Goal: Task Accomplishment & Management: Manage account settings

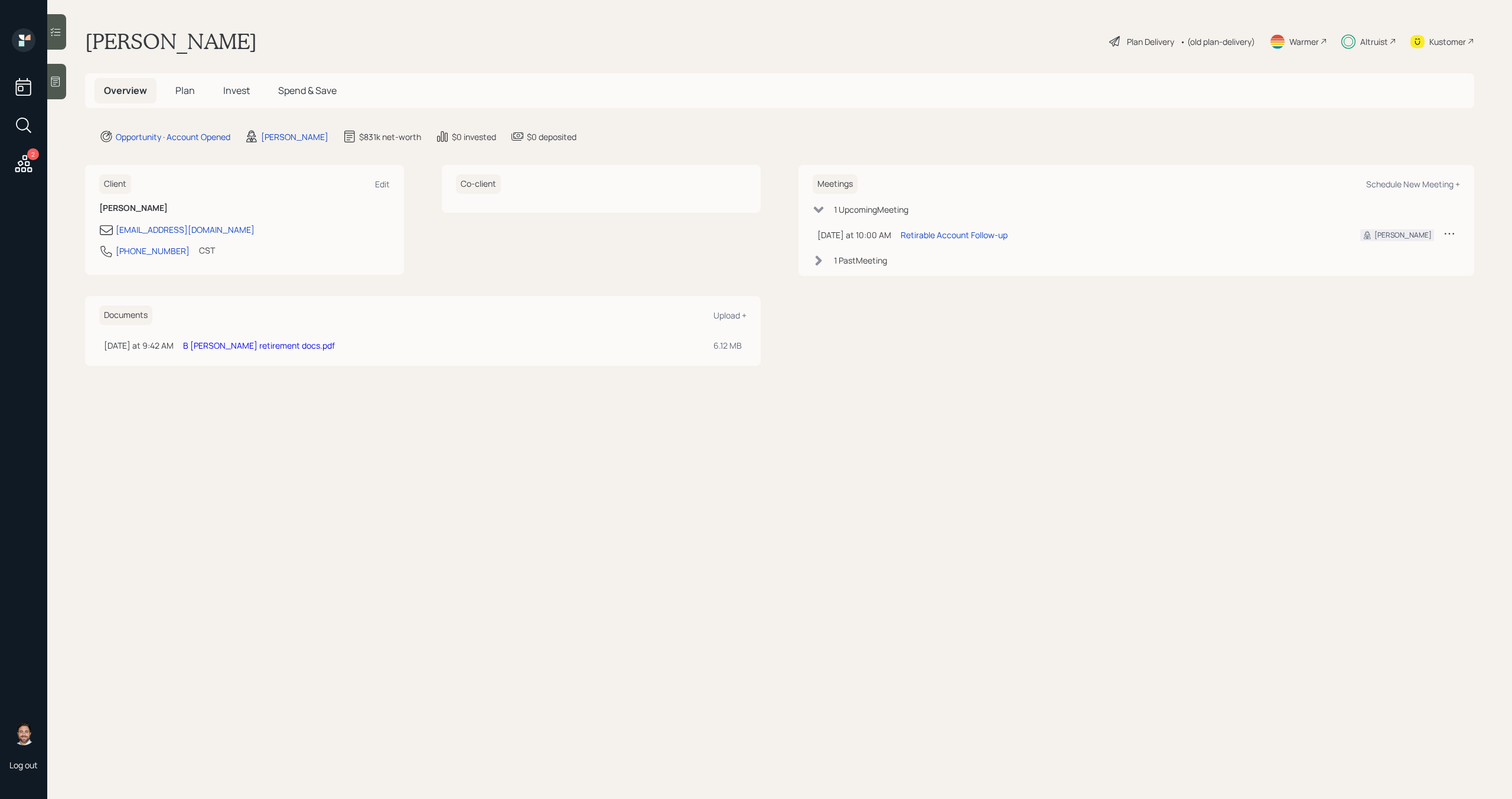
click at [229, 345] on link "B [PERSON_NAME] retirement docs.pdf" at bounding box center [259, 345] width 152 height 11
click at [228, 90] on span "Invest" at bounding box center [237, 90] width 27 height 13
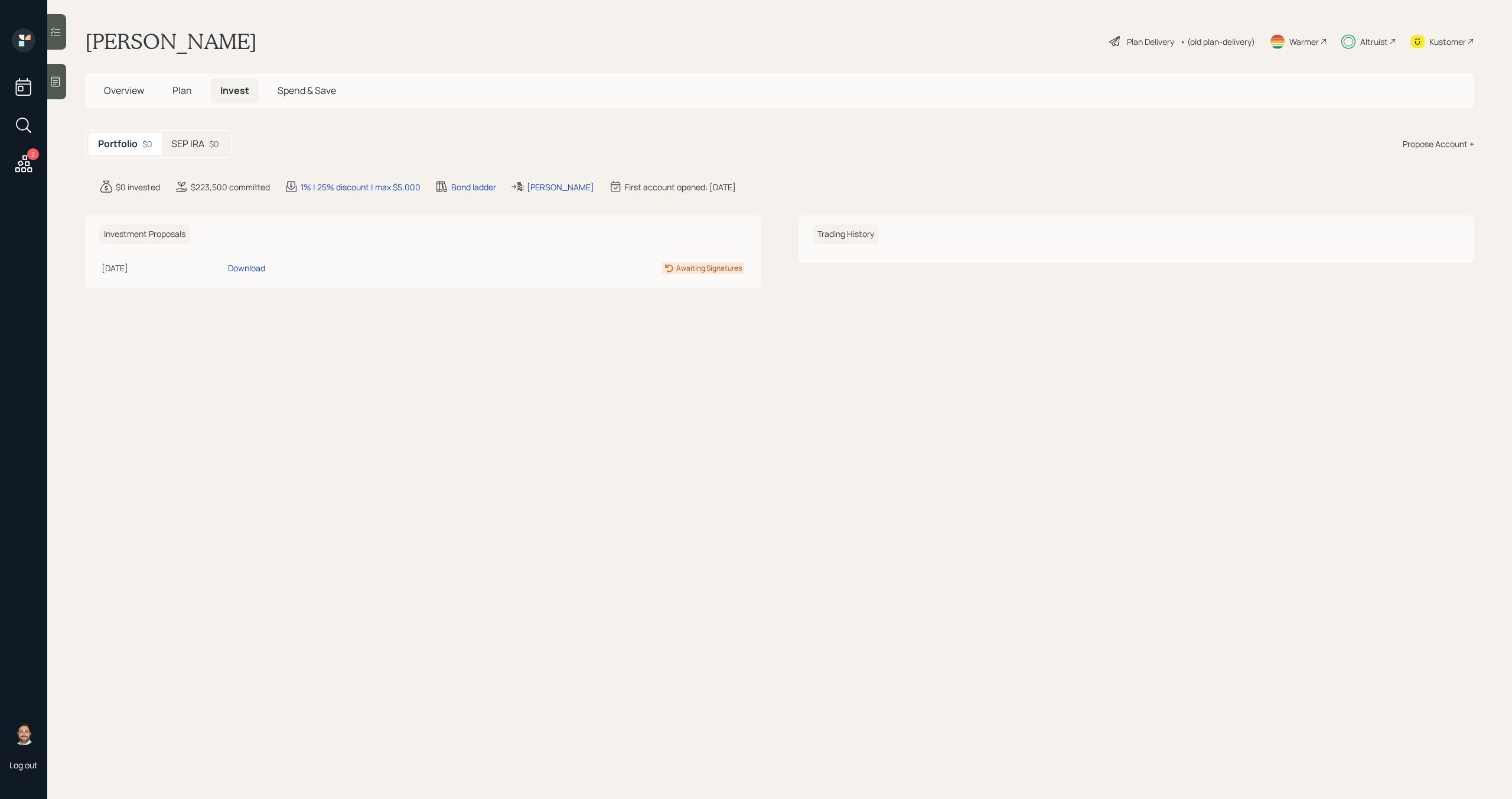
click at [201, 141] on h5 "SEP IRA" at bounding box center [187, 144] width 33 height 11
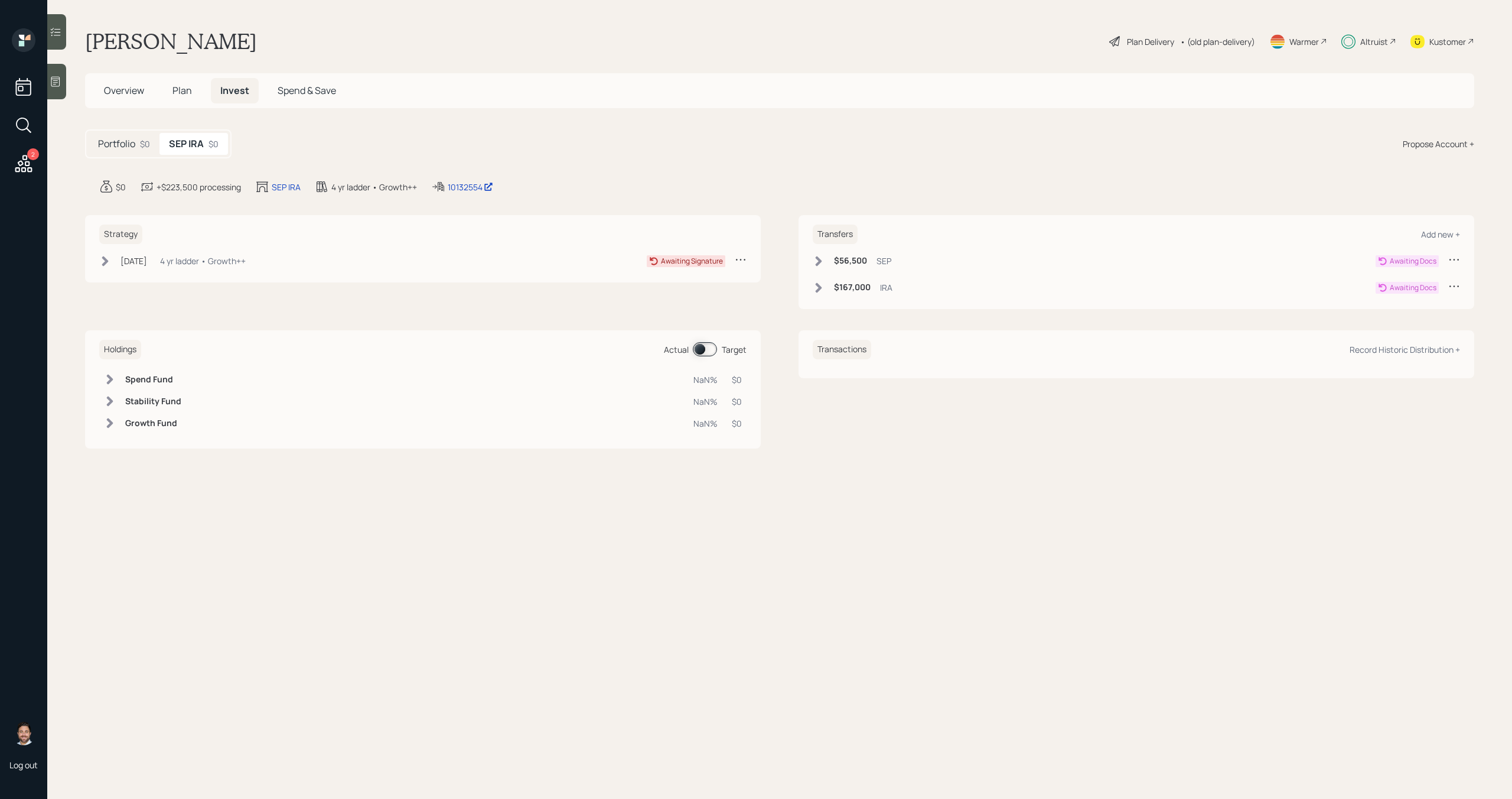
click at [110, 262] on icon at bounding box center [105, 260] width 12 height 12
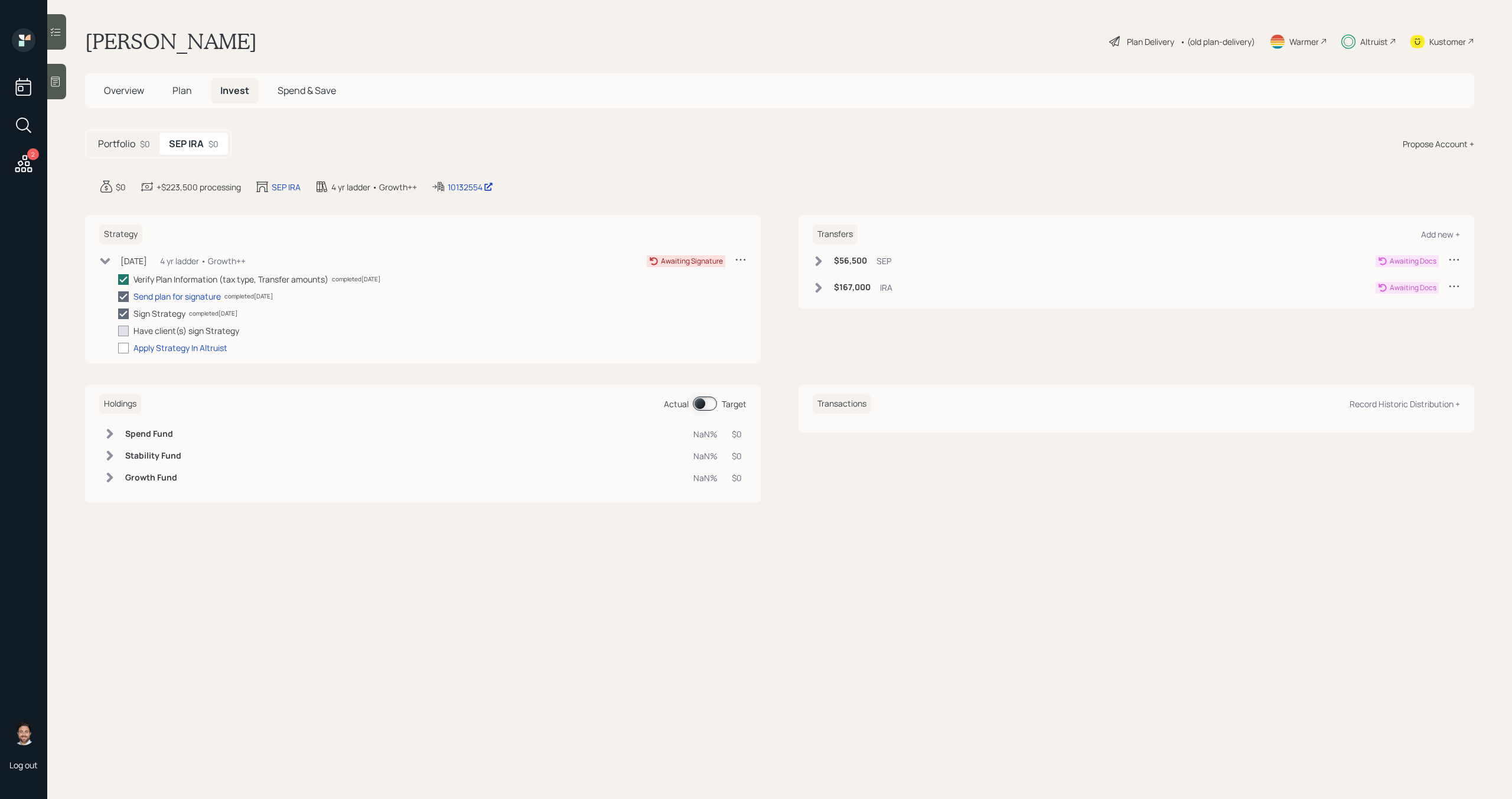
click at [1376, 40] on div "Altruist" at bounding box center [1374, 42] width 28 height 12
click at [133, 97] on h5 "Overview" at bounding box center [124, 90] width 59 height 25
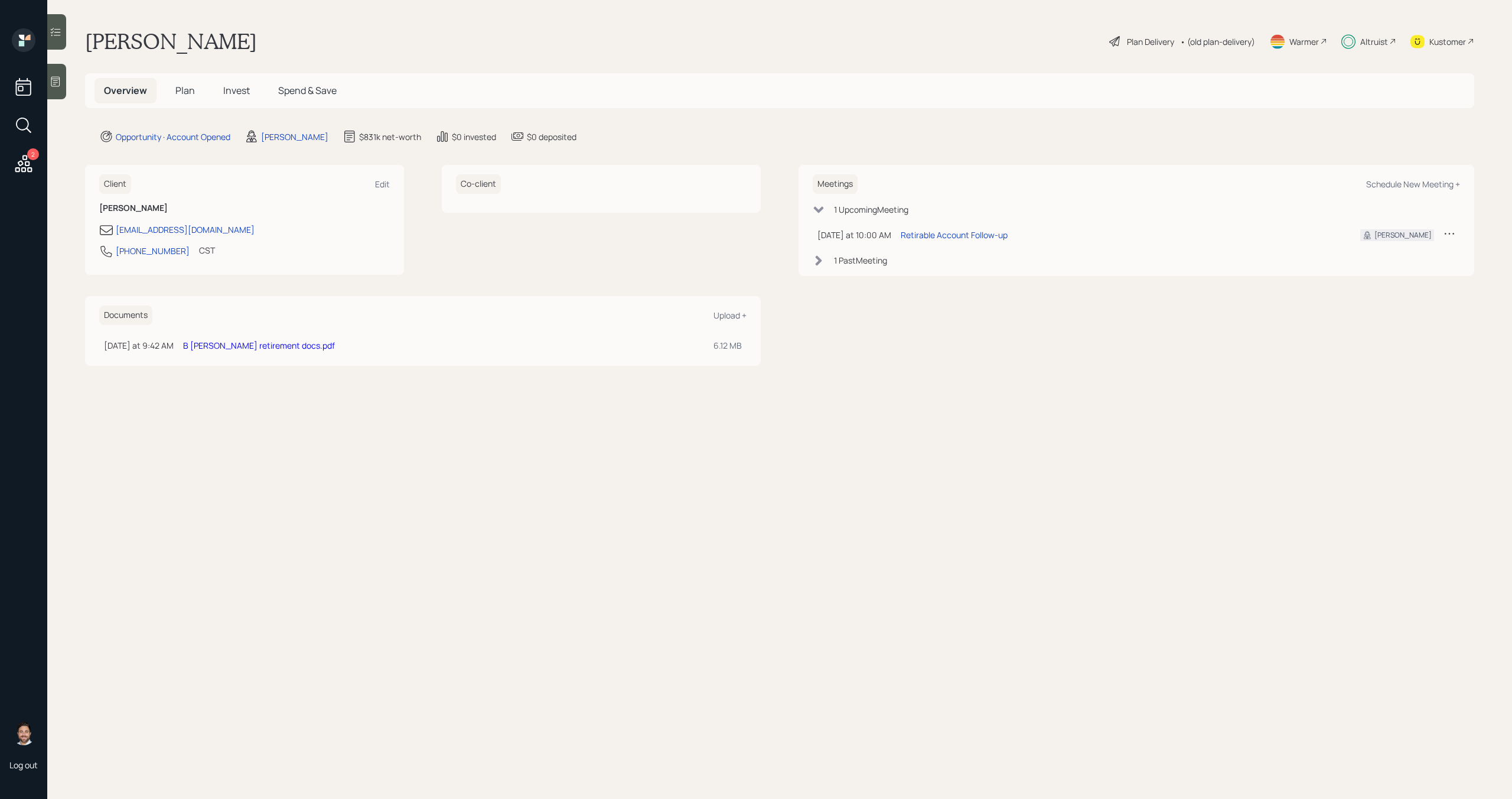
click at [207, 343] on link "B [PERSON_NAME] retirement docs.pdf" at bounding box center [259, 345] width 152 height 11
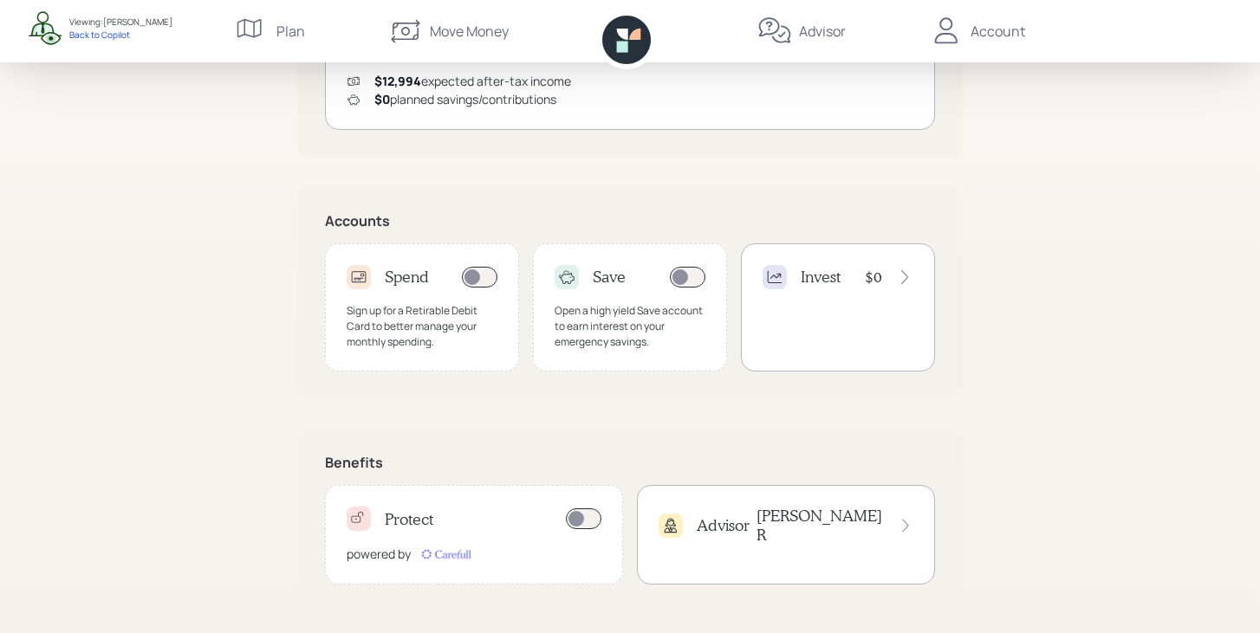
scroll to position [441, 0]
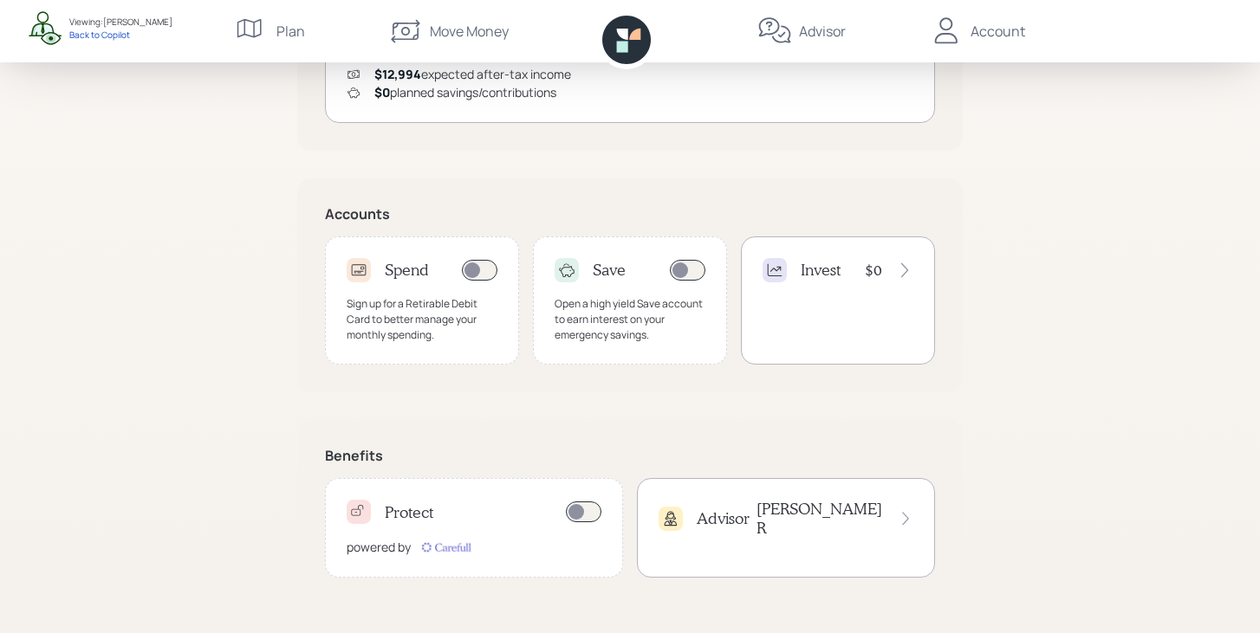
click at [766, 509] on div "Advisor [PERSON_NAME]" at bounding box center [786, 518] width 255 height 37
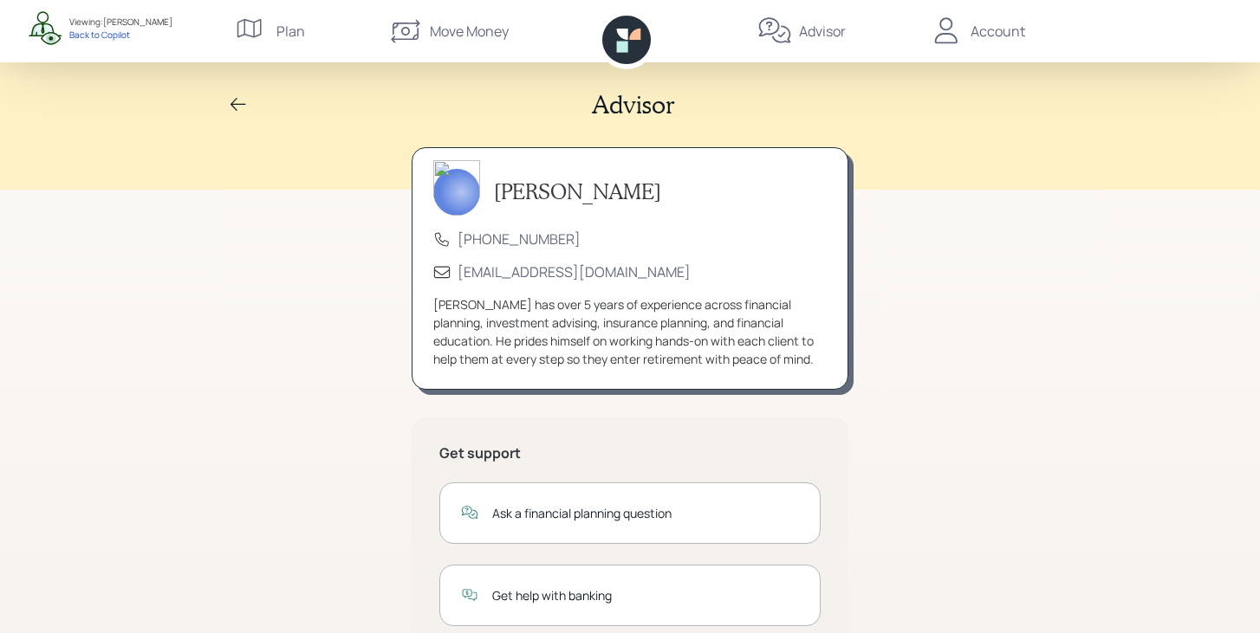
click at [972, 36] on div "Account" at bounding box center [998, 31] width 55 height 21
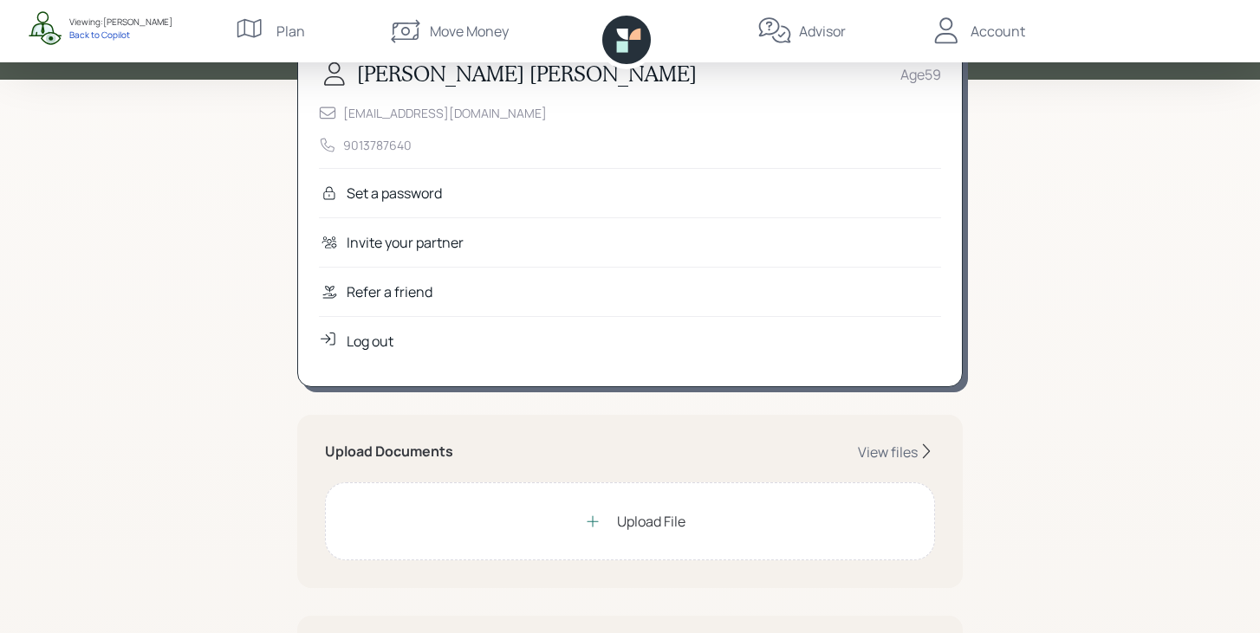
scroll to position [100, 0]
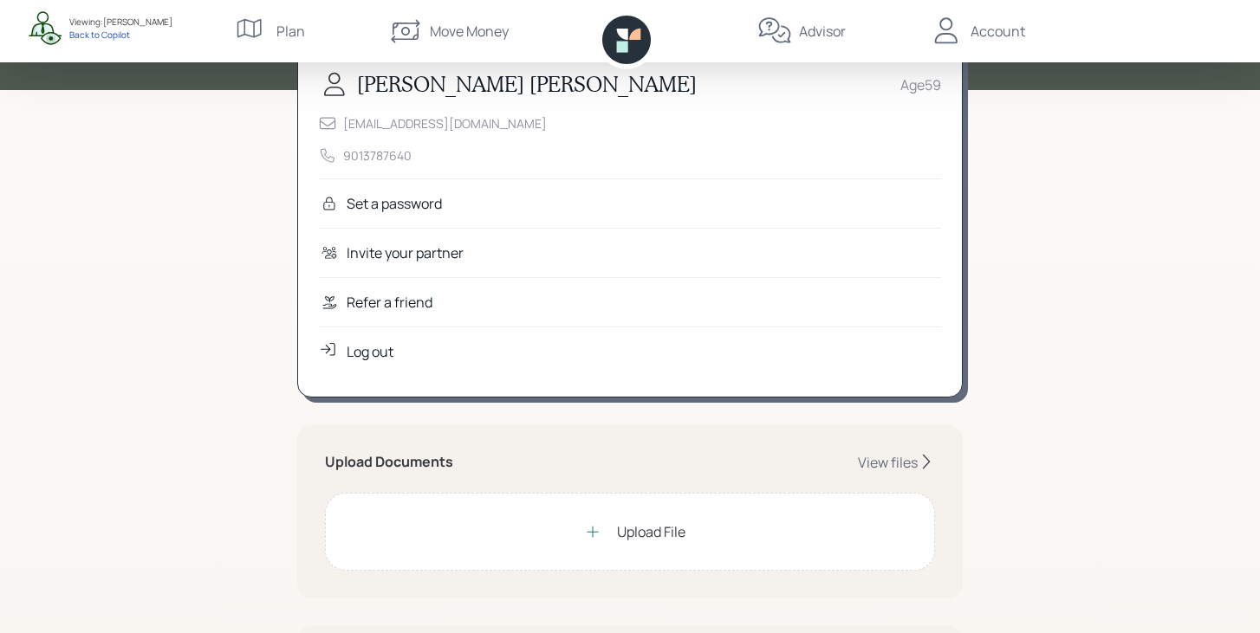
click at [406, 295] on div "Refer a friend" at bounding box center [390, 302] width 86 height 21
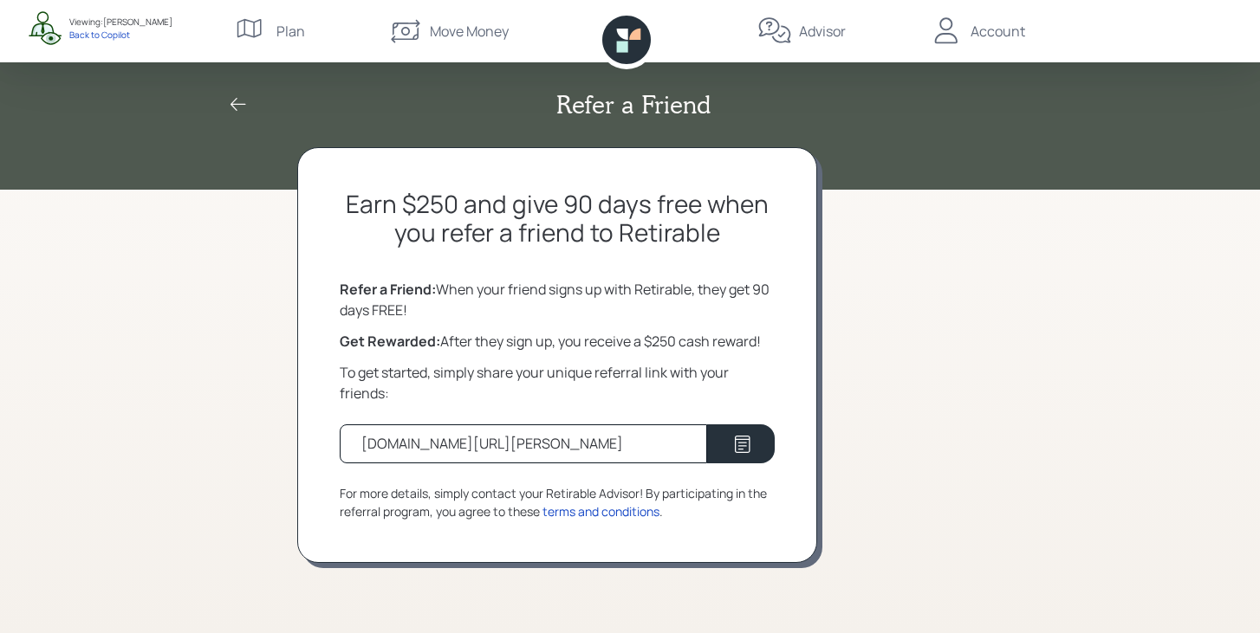
drag, startPoint x: 617, startPoint y: 444, endPoint x: 326, endPoint y: 447, distance: 291.2
click at [326, 447] on div "Earn $250 and give 90 days free when you refer a friend to Retirable Refer a Fr…" at bounding box center [557, 355] width 520 height 416
copy div "[DOMAIN_NAME][URL][PERSON_NAME]"
click at [626, 32] on icon at bounding box center [622, 34] width 11 height 11
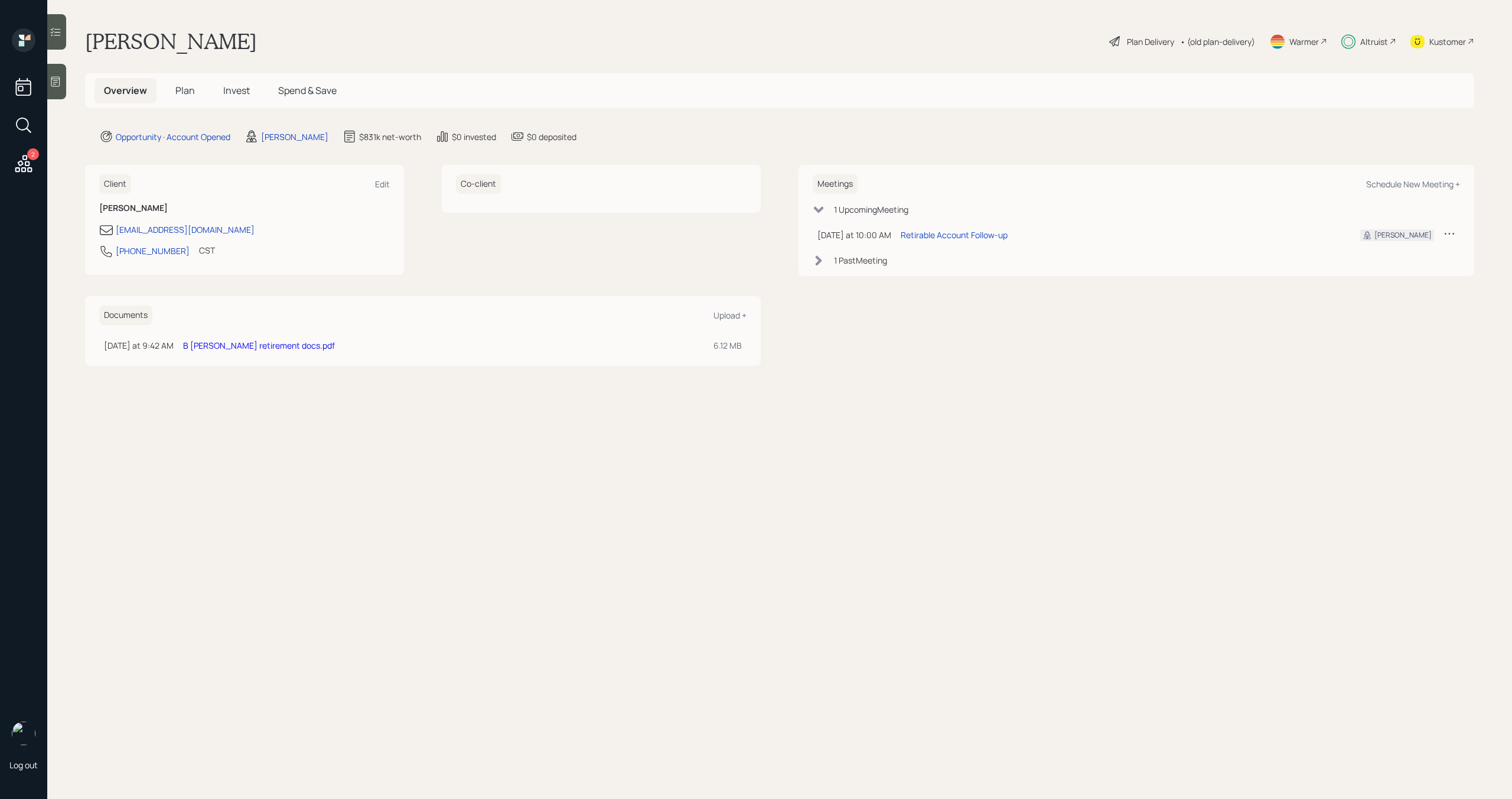
click at [230, 93] on span "Invest" at bounding box center [237, 90] width 27 height 13
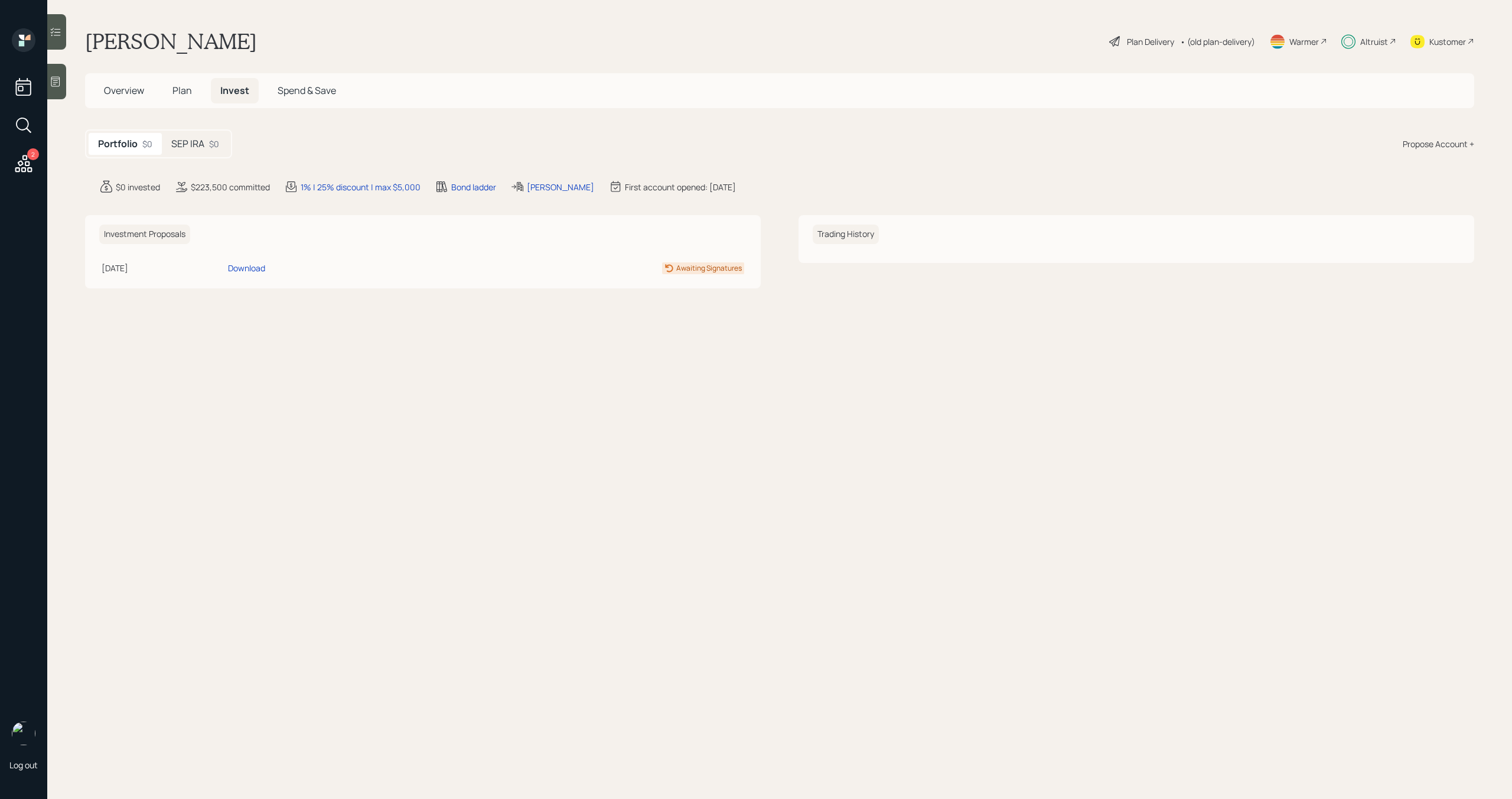
click at [196, 145] on h5 "SEP IRA" at bounding box center [187, 144] width 33 height 11
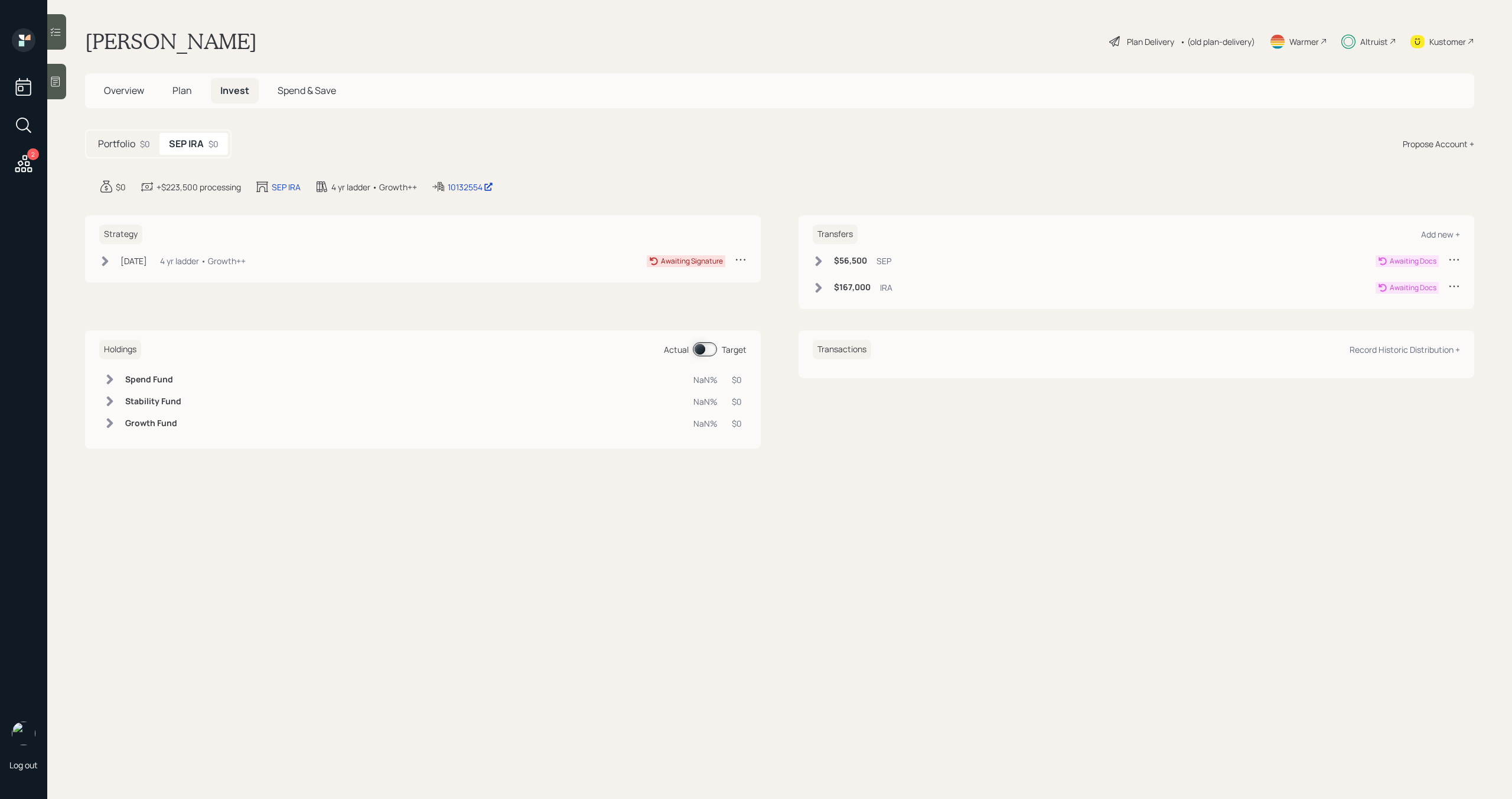
click at [818, 264] on icon at bounding box center [819, 260] width 7 height 10
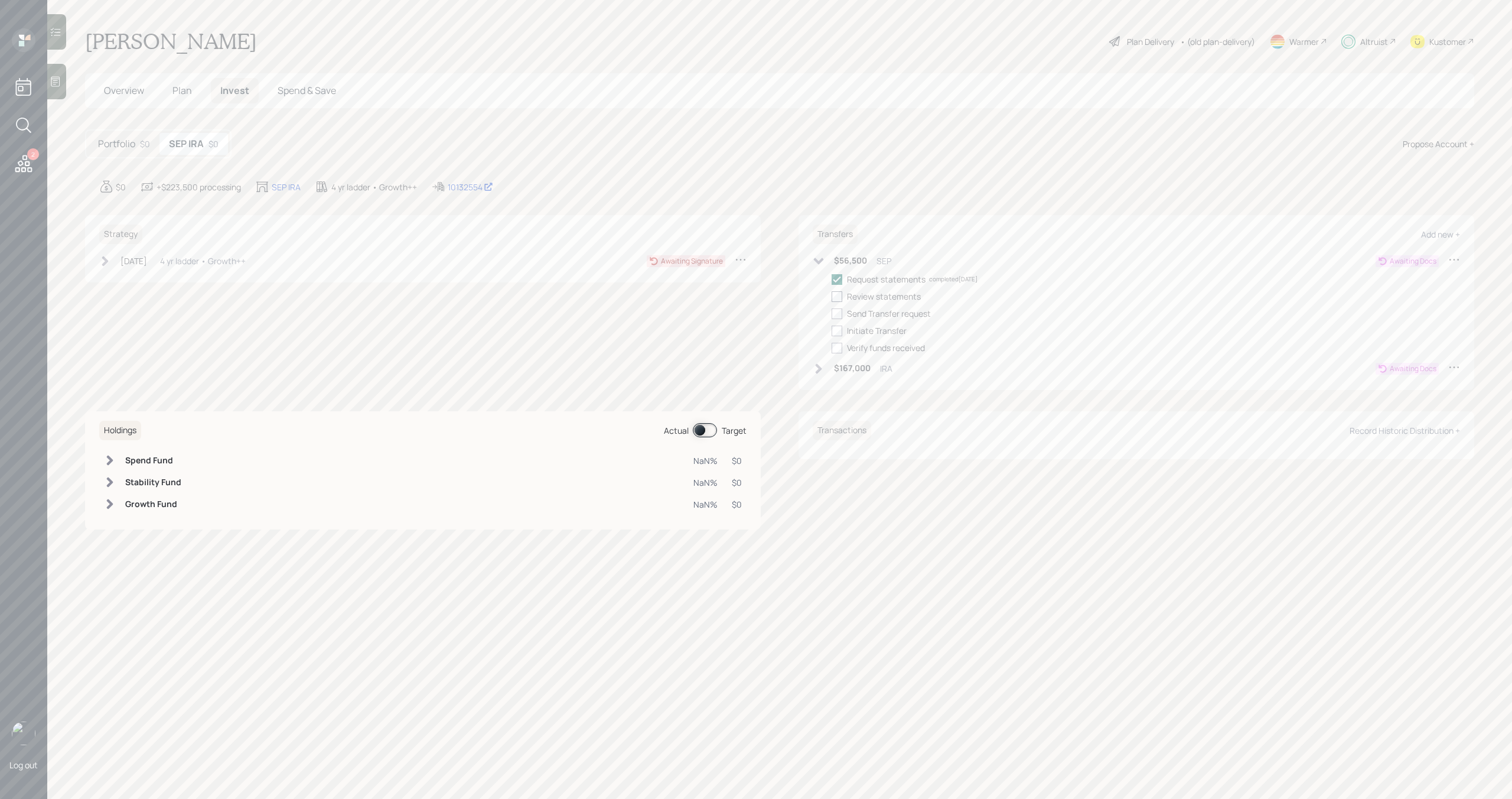
click at [842, 295] on div at bounding box center [837, 297] width 11 height 11
click at [832, 296] on input "checkbox" at bounding box center [831, 296] width 1 height 1
checkbox input "true"
click at [839, 311] on div at bounding box center [837, 314] width 11 height 11
click at [832, 313] on input "checkbox" at bounding box center [831, 313] width 1 height 1
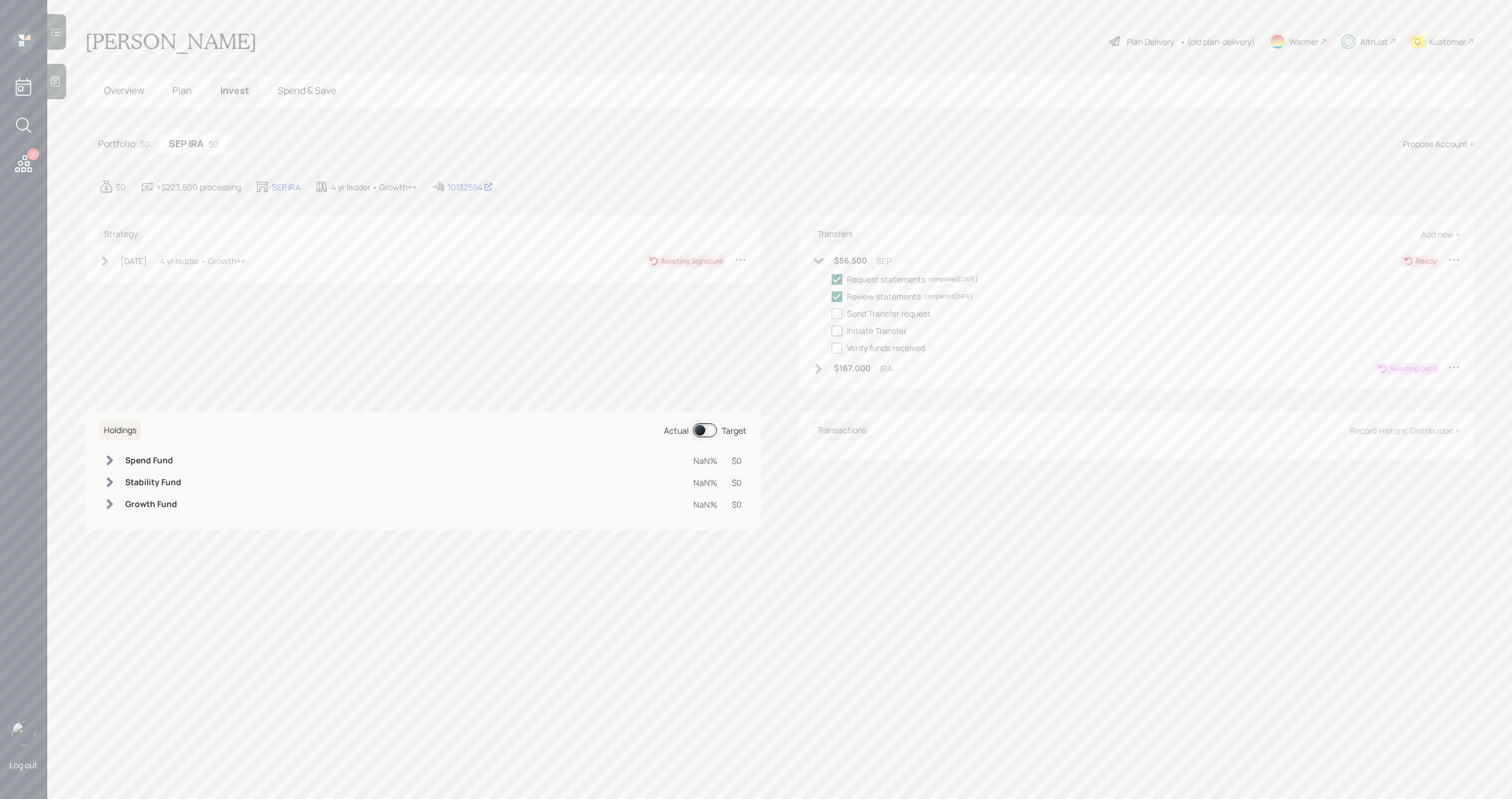
checkbox input "true"
click at [839, 328] on div at bounding box center [837, 331] width 11 height 11
click at [832, 330] on input "checkbox" at bounding box center [831, 330] width 1 height 1
checkbox input "true"
click at [826, 367] on div "$167,000 IRA" at bounding box center [852, 368] width 80 height 15
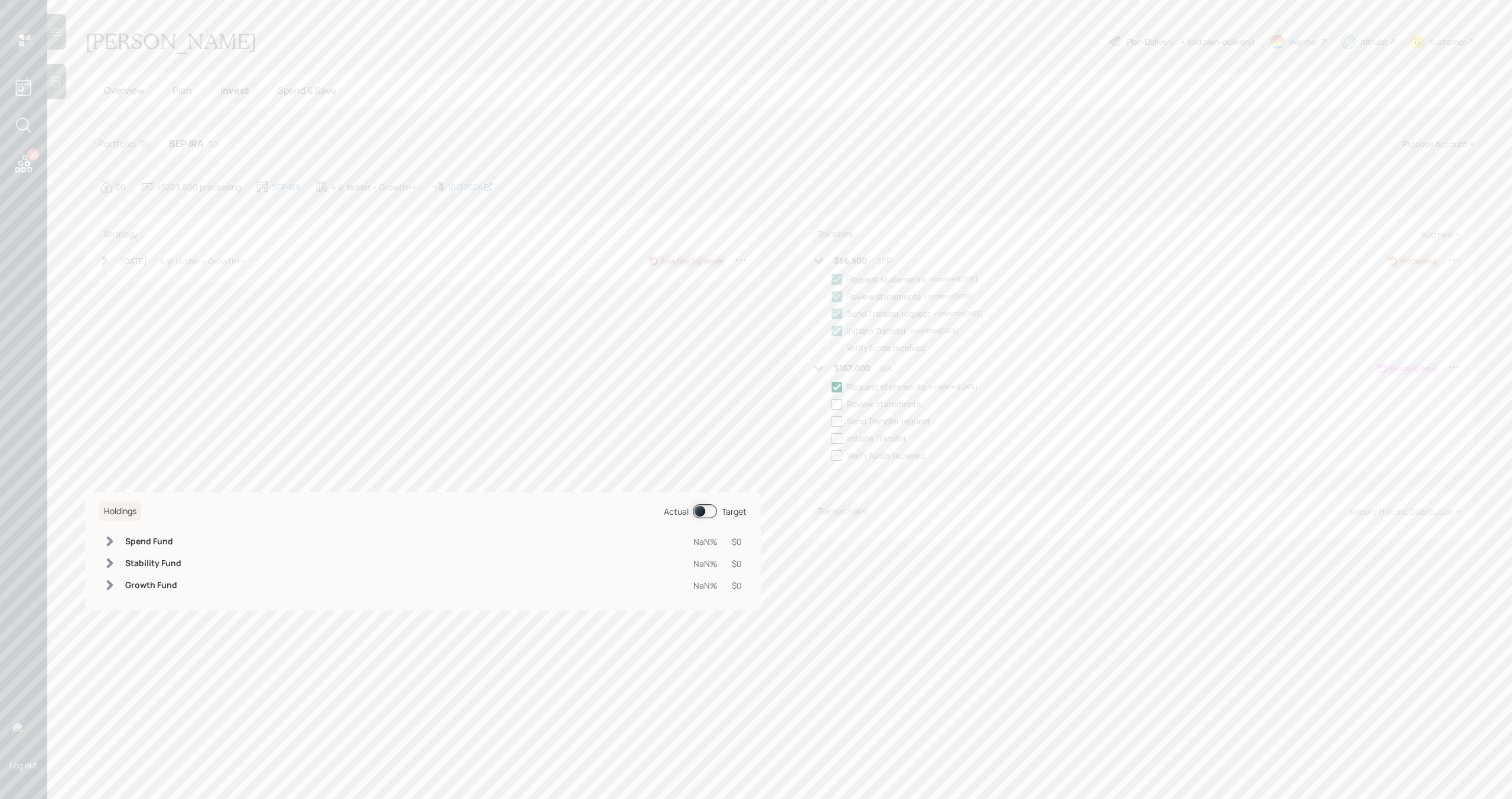
click at [838, 405] on div at bounding box center [837, 404] width 11 height 11
click at [832, 404] on input "checkbox" at bounding box center [831, 404] width 1 height 1
checkbox input "true"
click at [838, 420] on div at bounding box center [837, 421] width 11 height 11
click at [832, 421] on input "checkbox" at bounding box center [831, 421] width 1 height 1
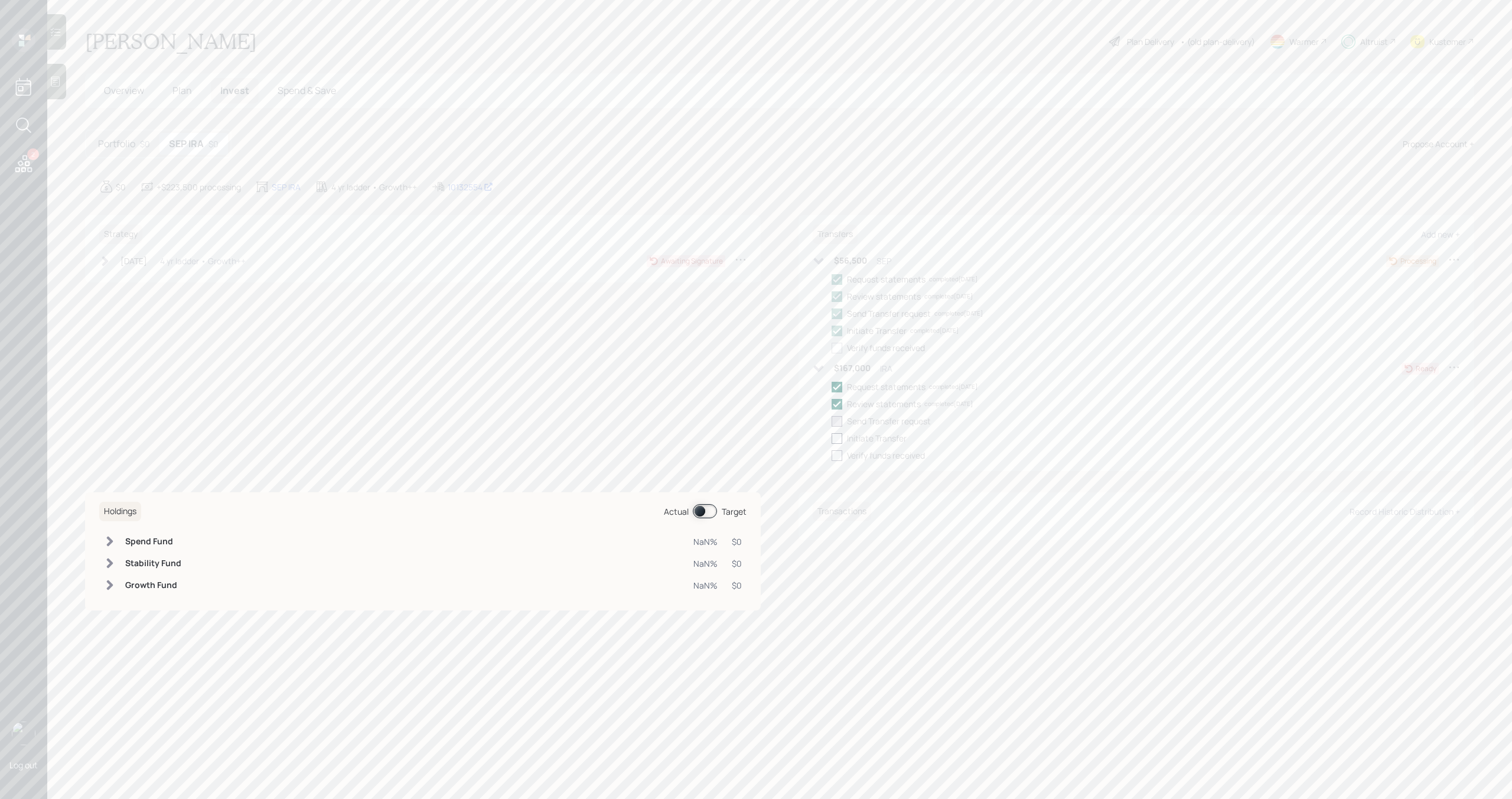
checkbox input "true"
click at [838, 441] on div at bounding box center [837, 438] width 11 height 11
click at [832, 438] on input "checkbox" at bounding box center [831, 438] width 1 height 1
checkbox input "true"
click at [819, 370] on icon at bounding box center [819, 369] width 10 height 7
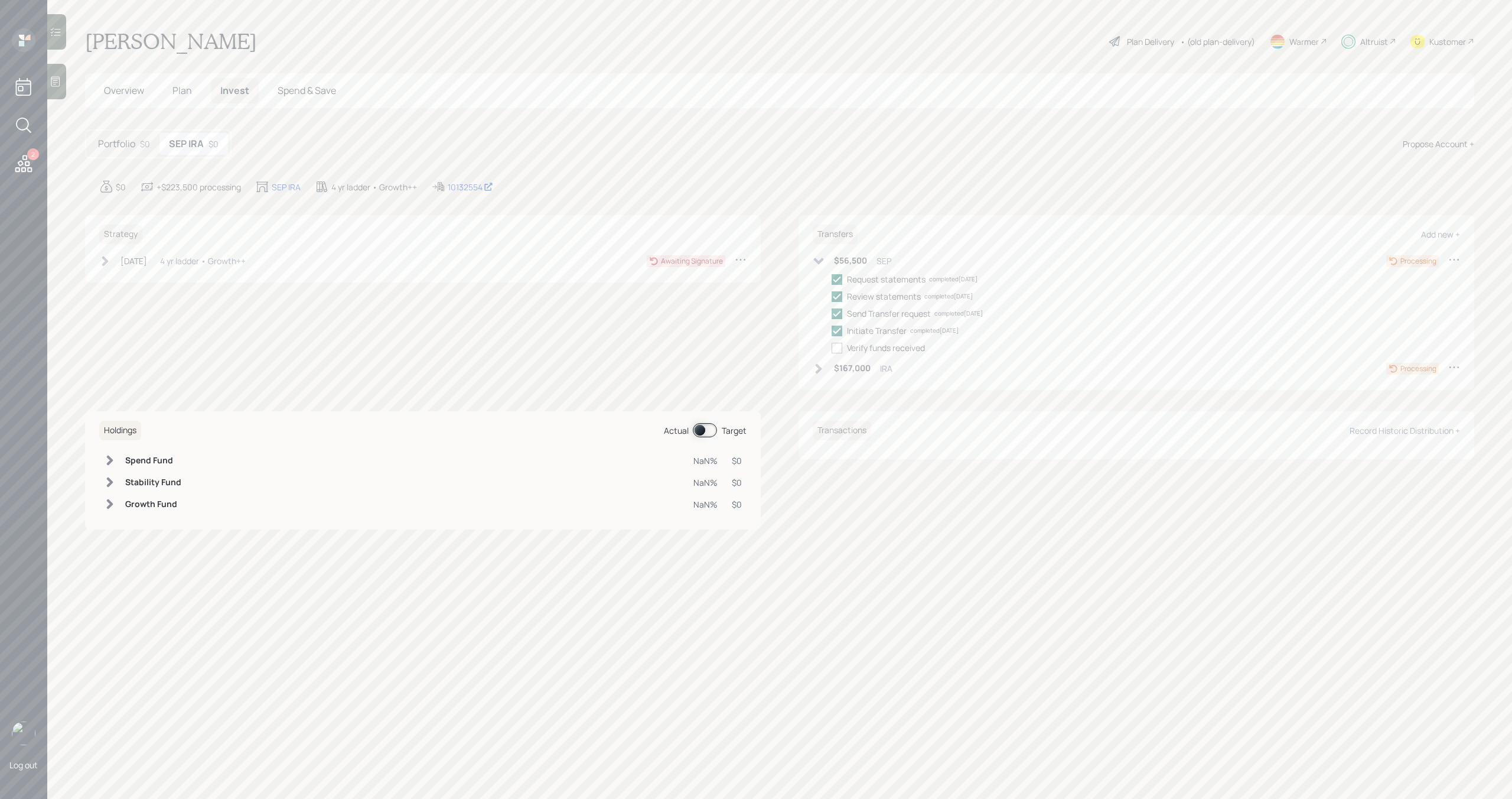
click at [820, 261] on icon at bounding box center [819, 261] width 10 height 7
